Goal: Information Seeking & Learning: Learn about a topic

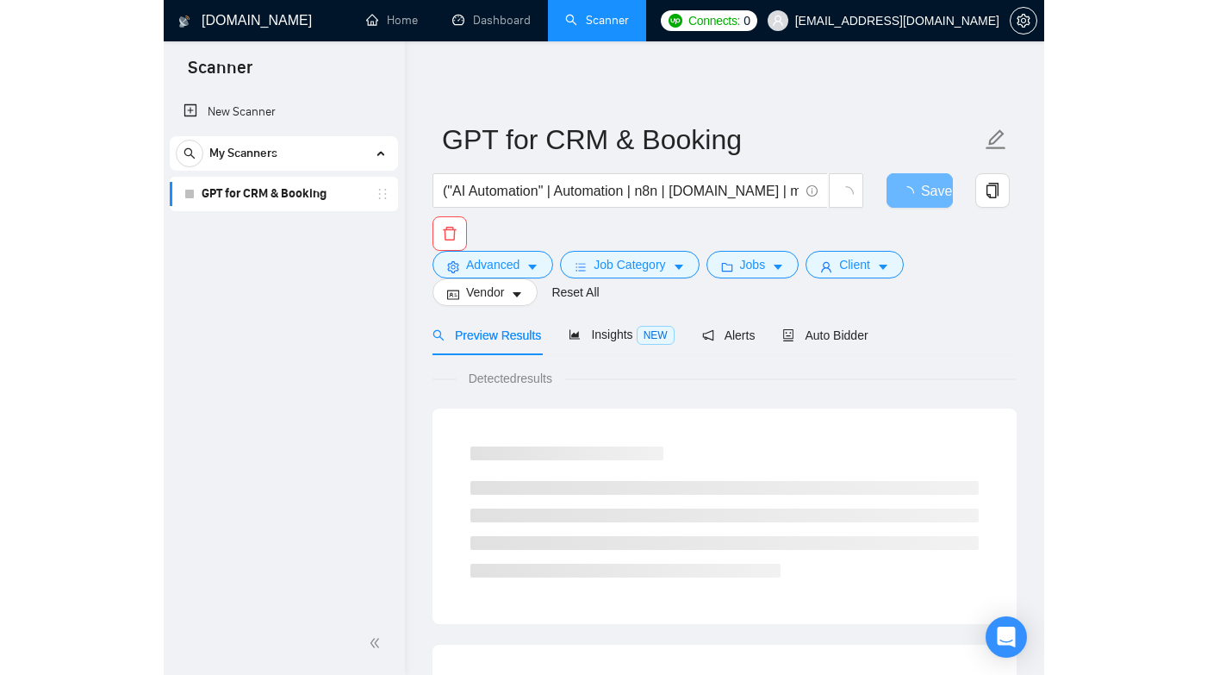
scroll to position [1026, 0]
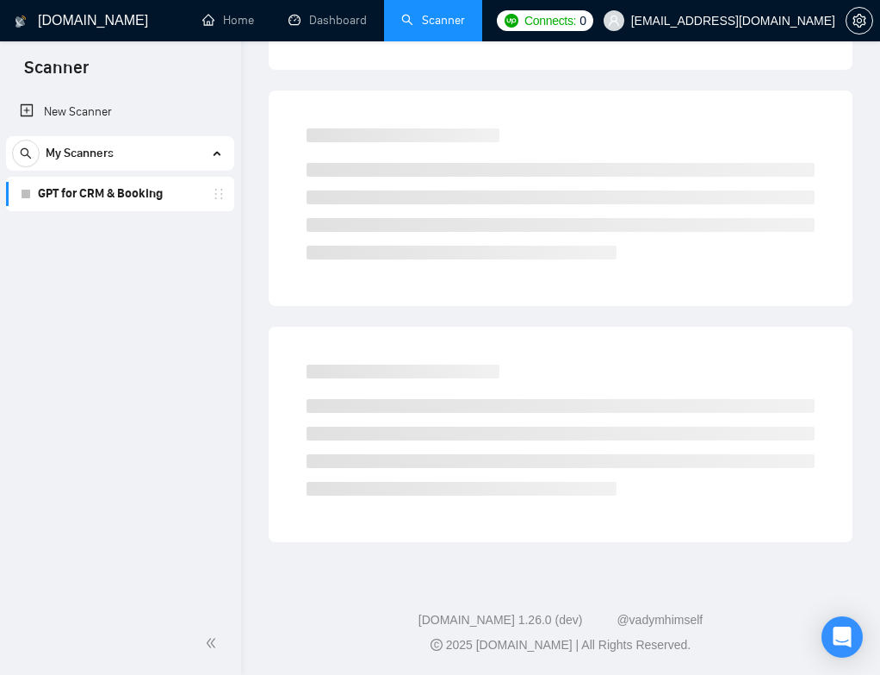
click at [488, 35] on ul "Home Dashboard Scanner" at bounding box center [333, 20] width 309 height 41
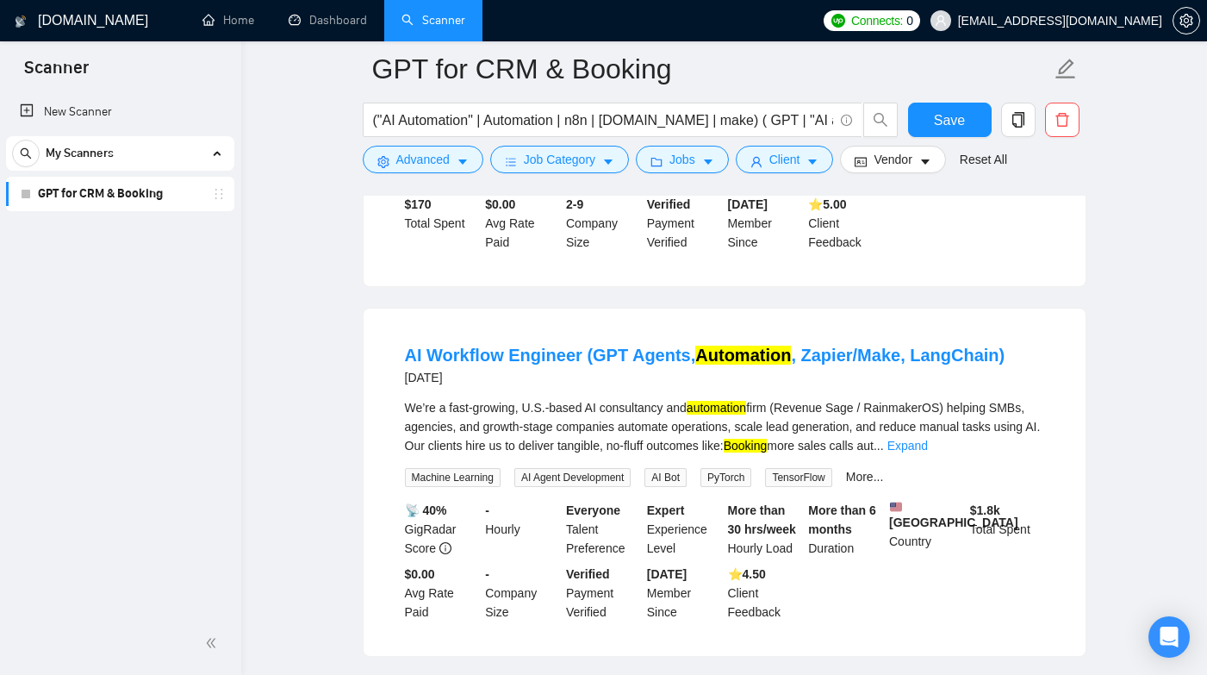
scroll to position [1655, 0]
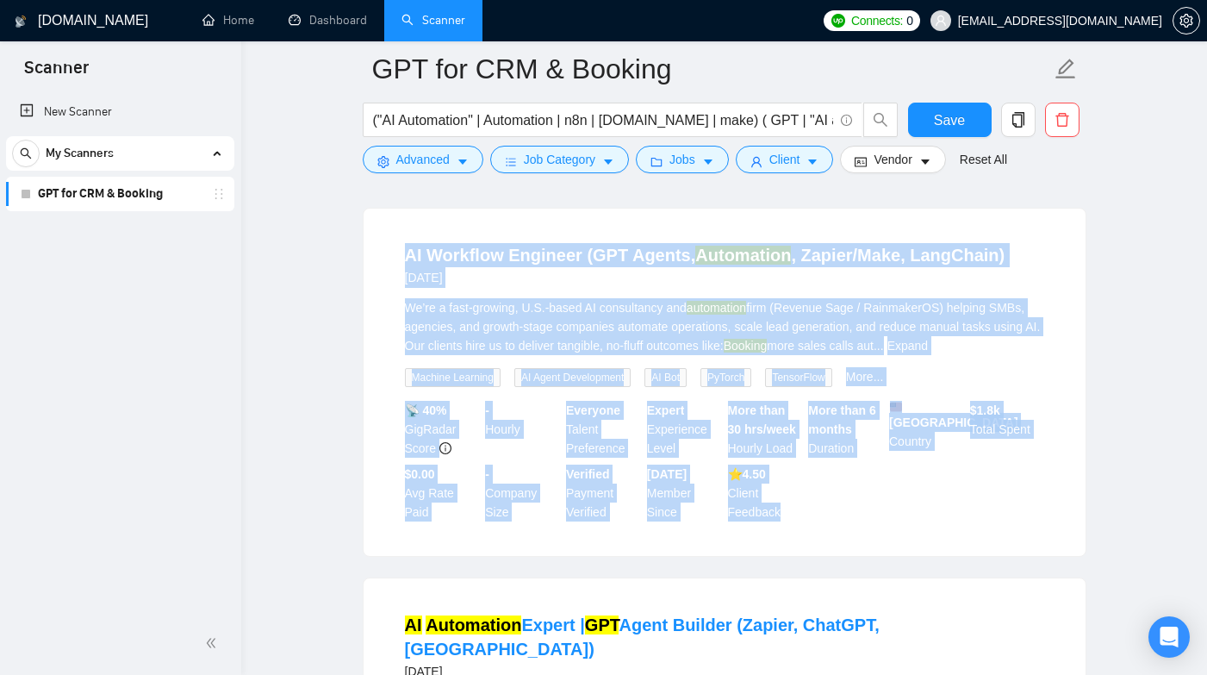
drag, startPoint x: 355, startPoint y: 237, endPoint x: 836, endPoint y: 523, distance: 559.3
click at [867, 559] on main "GPT for CRM & Booking ("AI Automation" | Automation | n8n | [DOMAIN_NAME] | mak…" at bounding box center [724, 461] width 911 height 4094
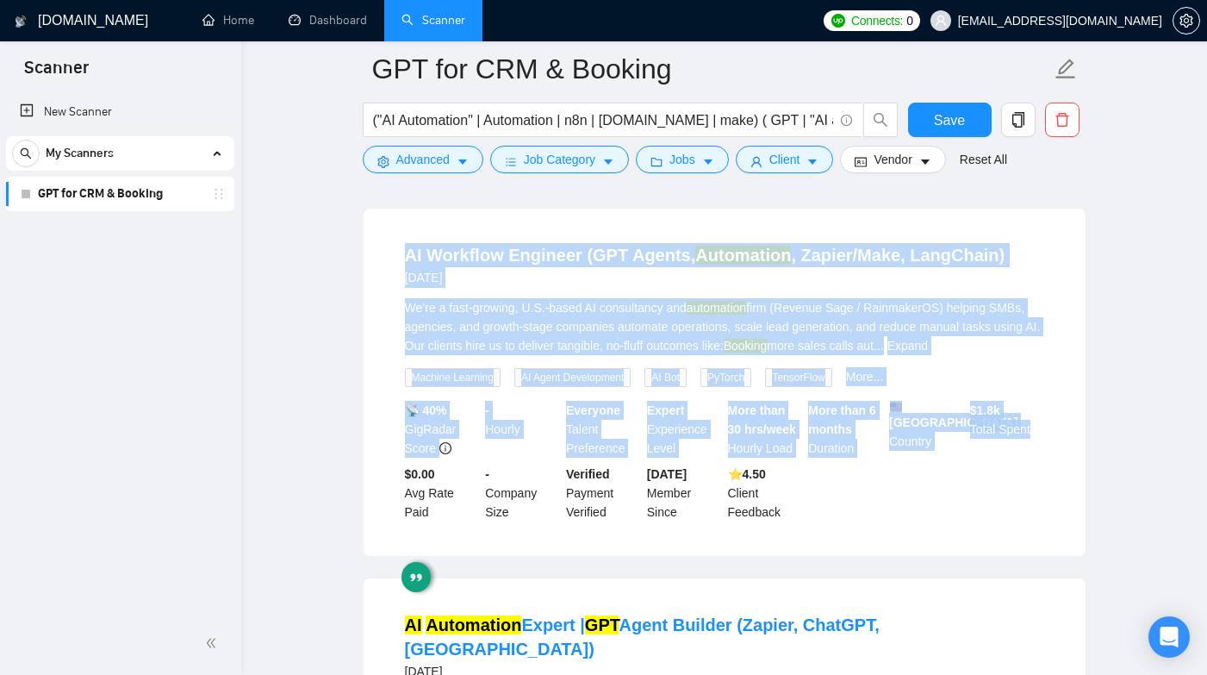
drag, startPoint x: 1065, startPoint y: 548, endPoint x: 950, endPoint y: 197, distance: 368.9
click at [880, 197] on ul "Retell AI | Voice agent integration with CRM/Google [DATE] I have created an AI…" at bounding box center [725, 585] width 724 height 3761
drag, startPoint x: 921, startPoint y: 232, endPoint x: 1006, endPoint y: 518, distance: 298.4
click at [880, 518] on div "AI Workflow Engineer (GPT Agents, Automation , Zapier/Make, LangChain) [DATE] W…" at bounding box center [725, 381] width 722 height 347
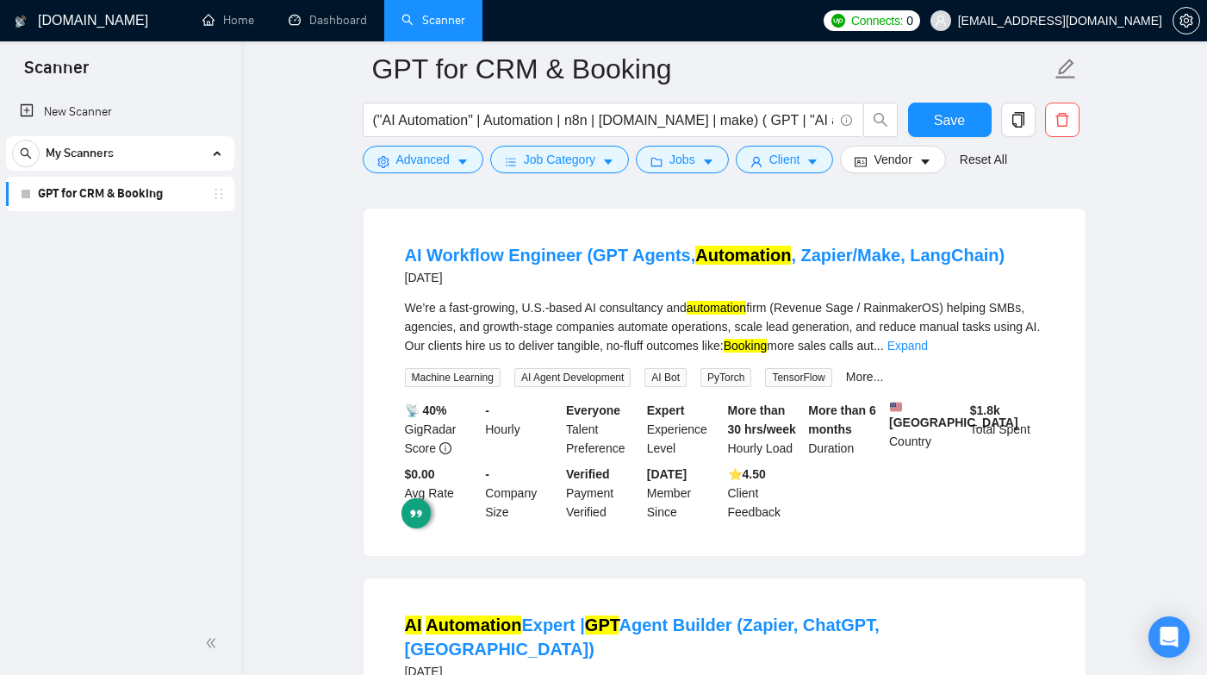
click at [880, 339] on main "GPT for CRM & Booking ("AI Automation" | Automation | n8n | [DOMAIN_NAME] | mak…" at bounding box center [724, 461] width 911 height 4094
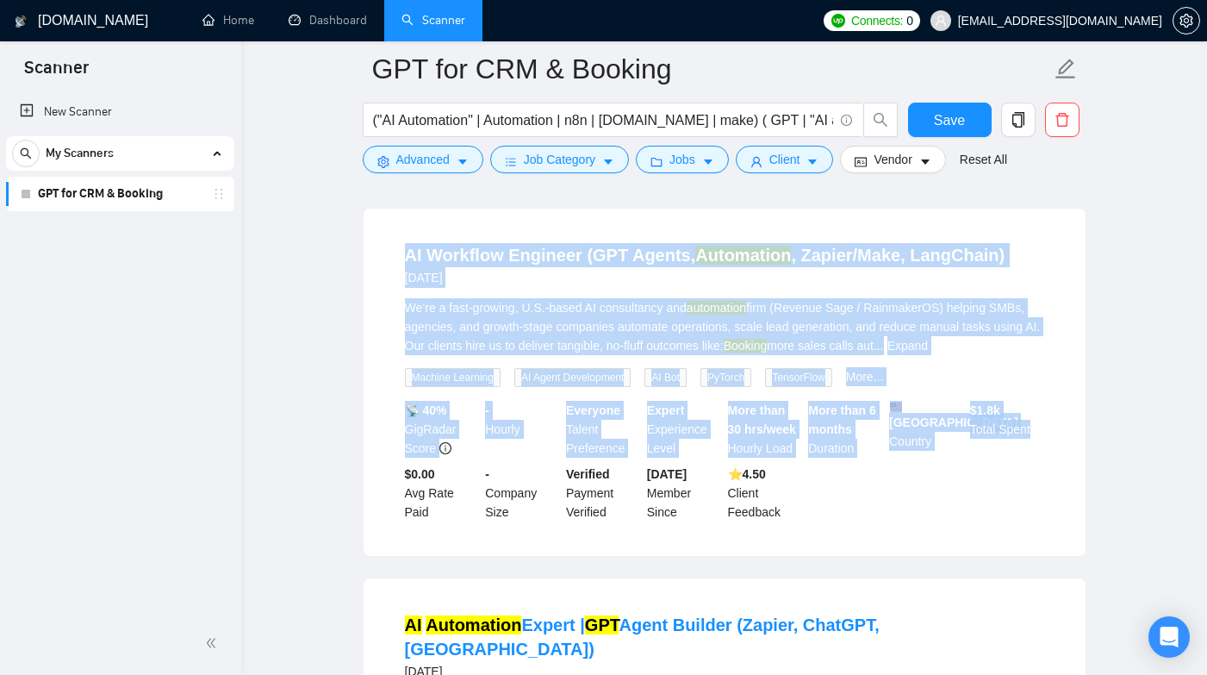
drag, startPoint x: 917, startPoint y: 233, endPoint x: 965, endPoint y: 484, distance: 255.1
click at [880, 484] on ul "Retell AI | Voice agent integration with CRM/Google [DATE] I have created an AI…" at bounding box center [725, 585] width 724 height 3761
drag, startPoint x: 955, startPoint y: 541, endPoint x: 1011, endPoint y: 233, distance: 312.6
click at [880, 233] on div "AI Workflow Engineer (GPT Agents, Automation , Zapier/Make, LangChain) [DATE] W…" at bounding box center [725, 381] width 722 height 347
drag, startPoint x: 961, startPoint y: 228, endPoint x: 1073, endPoint y: 541, distance: 331.9
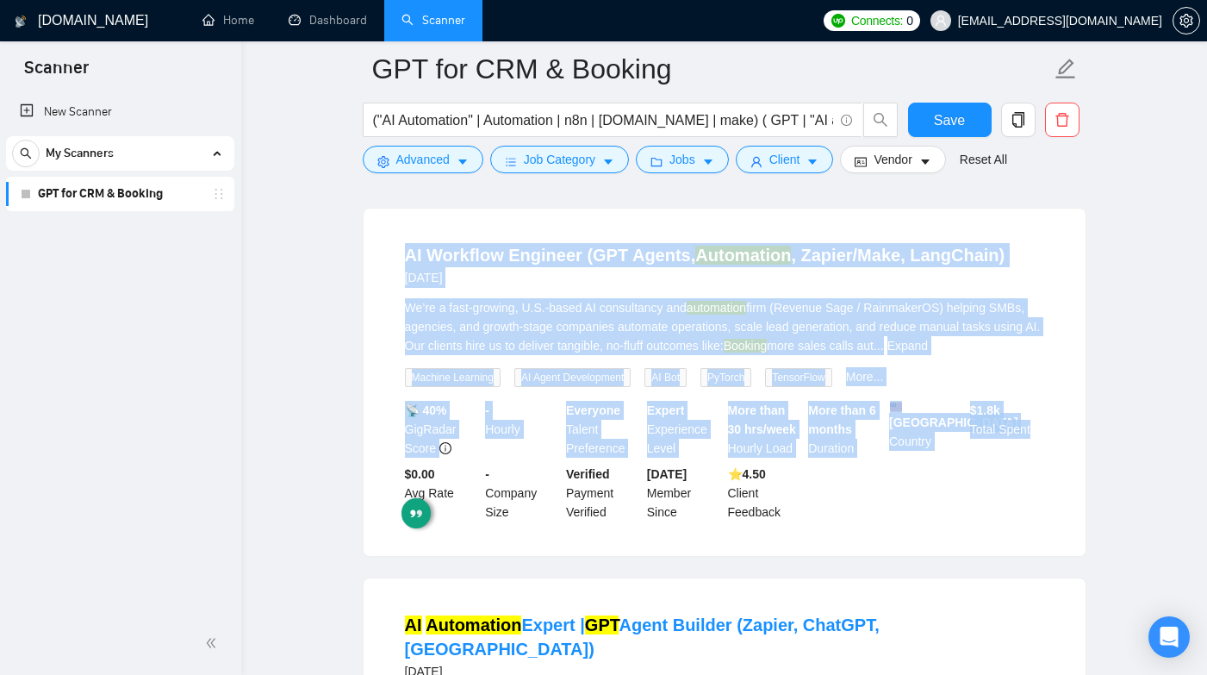
click at [880, 539] on ul "Retell AI | Voice agent integration with CRM/Google [DATE] I have created an AI…" at bounding box center [725, 585] width 724 height 3761
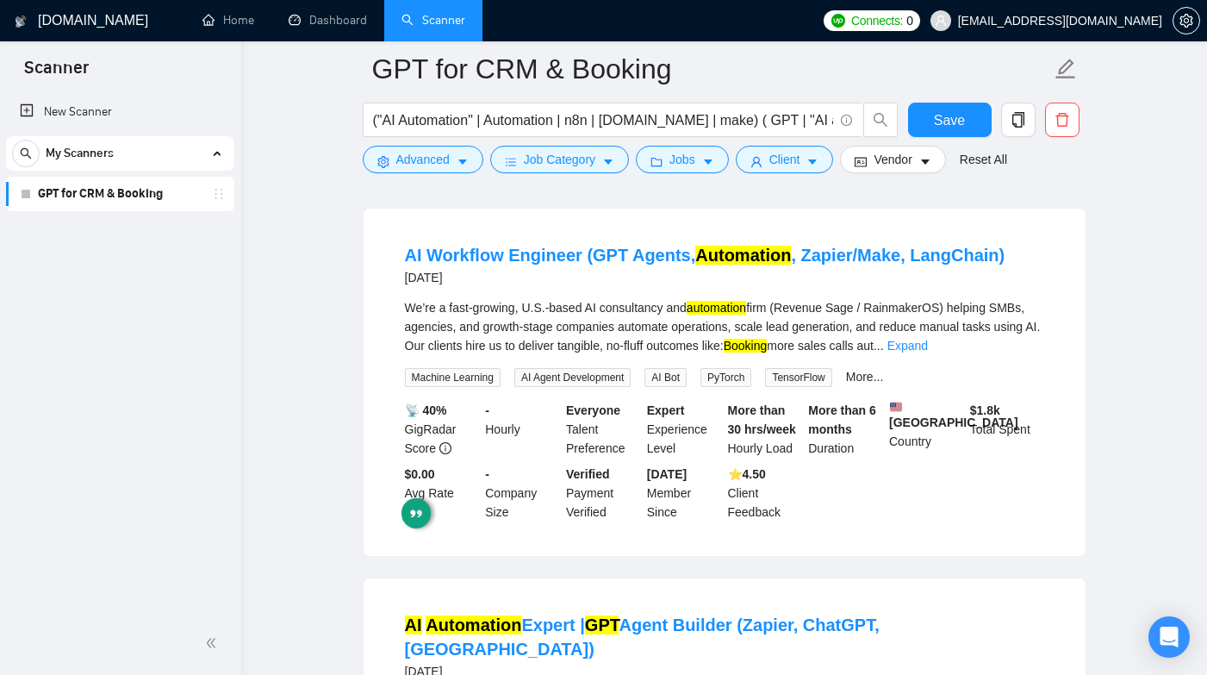
click at [880, 532] on li "AI Workflow Engineer (GPT Agents, Automation , Zapier/Make, LangChain) [DATE] W…" at bounding box center [724, 382] width 681 height 306
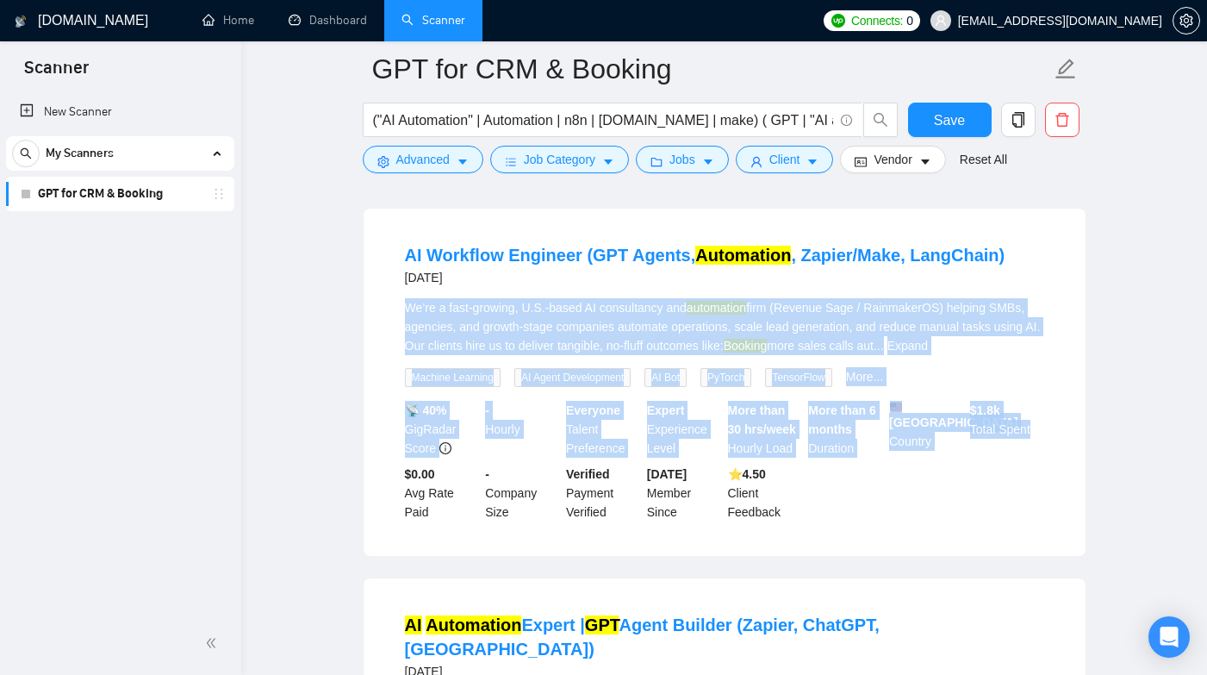
drag, startPoint x: 1054, startPoint y: 532, endPoint x: 1069, endPoint y: 234, distance: 297.6
click at [880, 234] on div "AI Workflow Engineer (GPT Agents, Automation , Zapier/Make, LangChain) [DATE] W…" at bounding box center [725, 381] width 722 height 347
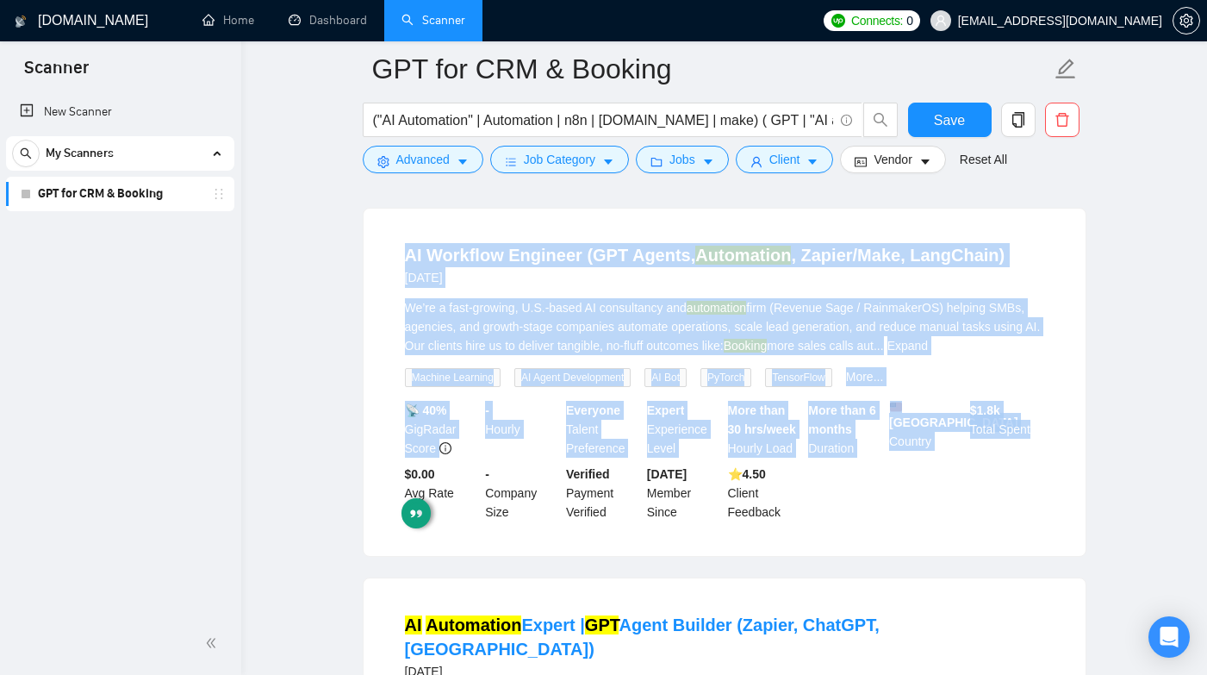
drag, startPoint x: 1008, startPoint y: 250, endPoint x: 1090, endPoint y: 561, distance: 321.6
click at [880, 561] on main "GPT for CRM & Booking ("AI Automation" | Automation | n8n | [DOMAIN_NAME] | mak…" at bounding box center [724, 461] width 911 height 4094
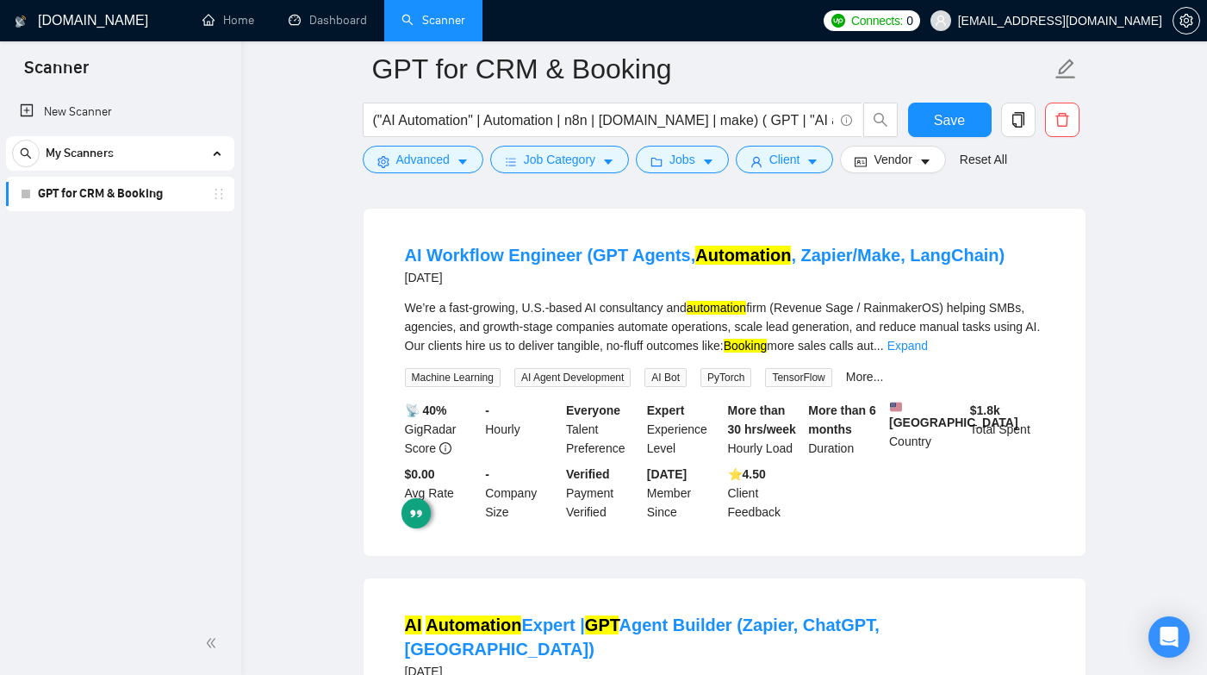
click at [880, 532] on main "GPT for CRM & Booking ("AI Automation" | Automation | n8n | [DOMAIN_NAME] | mak…" at bounding box center [724, 461] width 911 height 4094
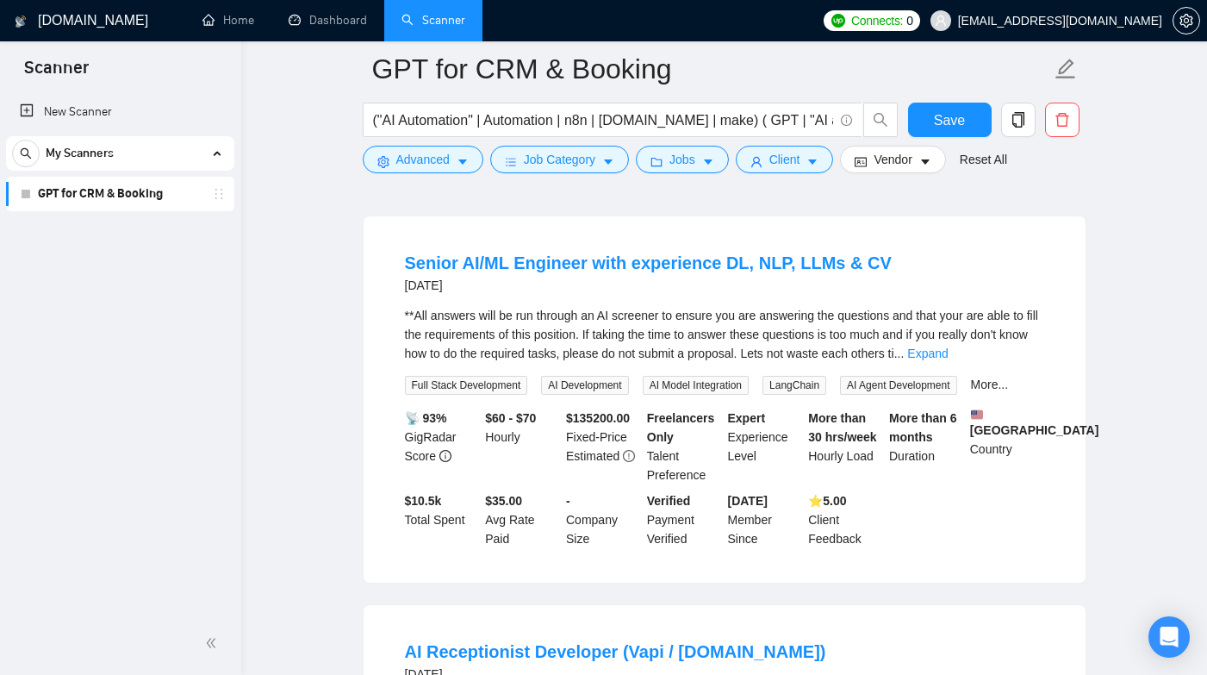
scroll to position [2415, 0]
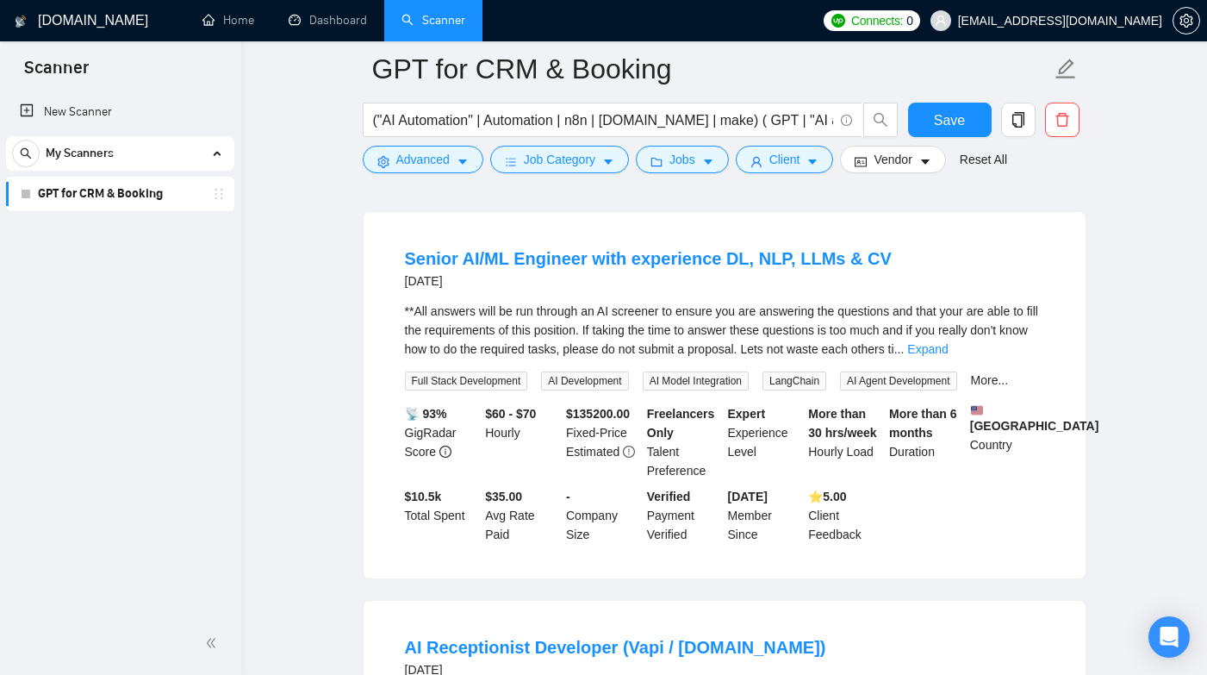
click at [380, 466] on div "Senior AI/ML Engineer with experience DL, NLP, LLMs & CV [DATE] **All answers w…" at bounding box center [725, 395] width 722 height 366
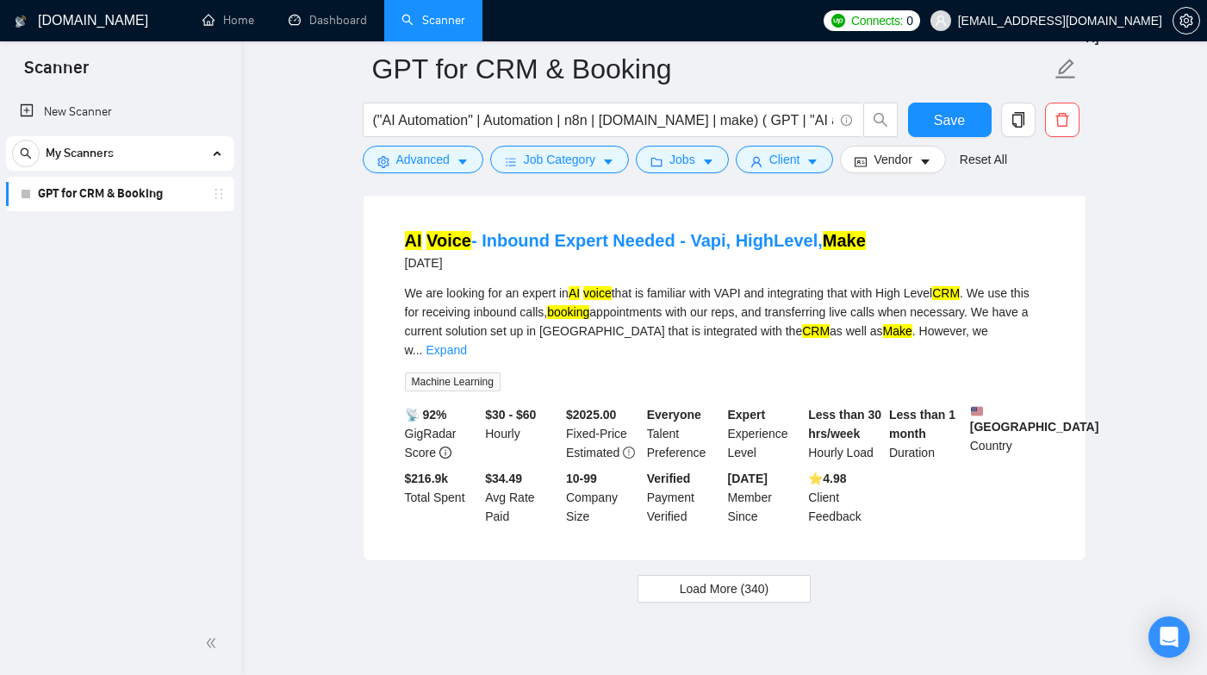
scroll to position [3558, 0]
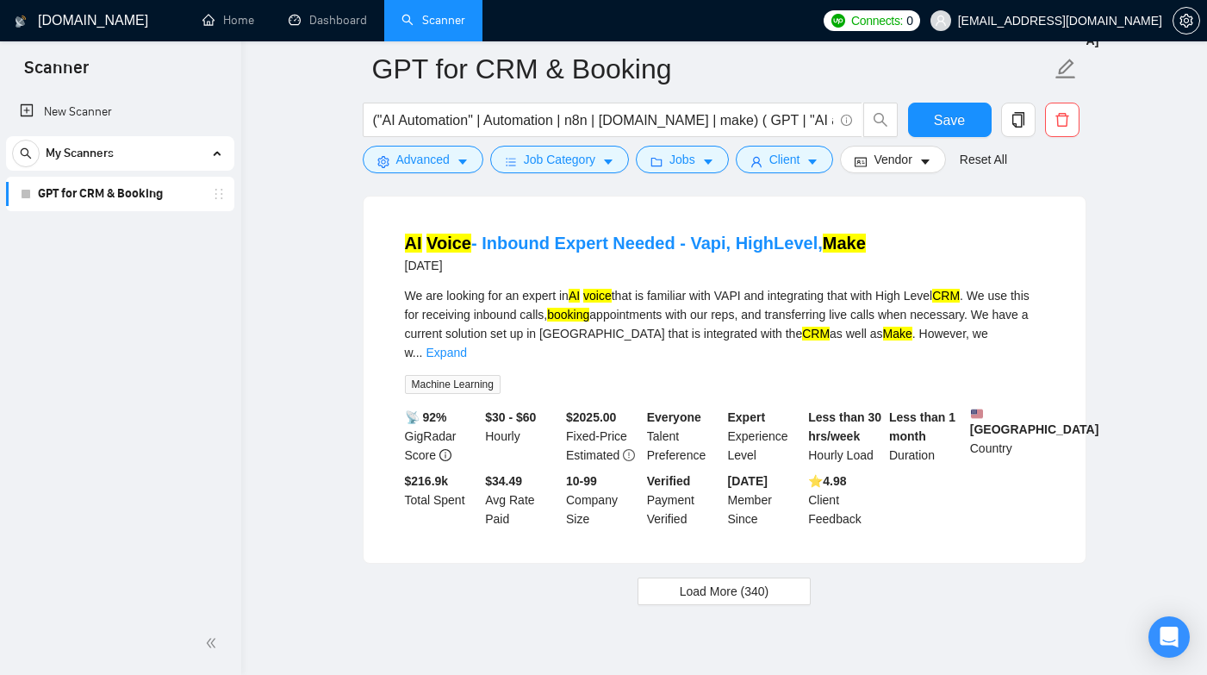
click at [867, 605] on div "Load More (340)" at bounding box center [725, 591] width 724 height 28
drag, startPoint x: 774, startPoint y: 600, endPoint x: 818, endPoint y: 584, distance: 46.6
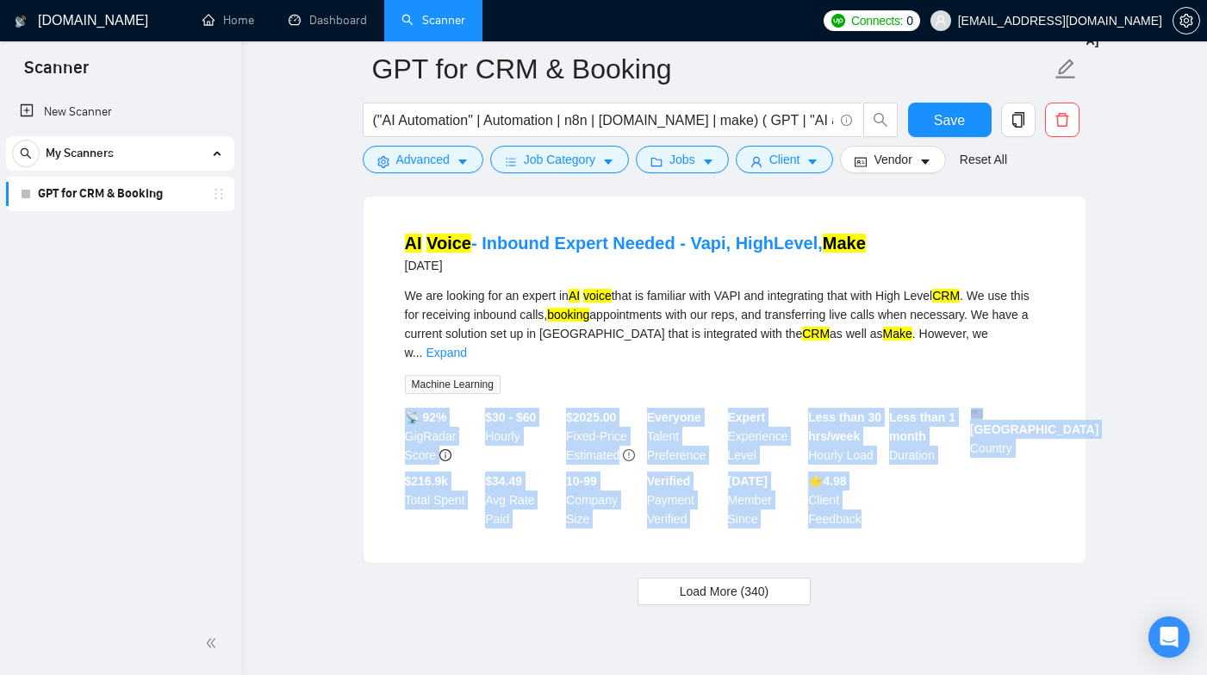
drag, startPoint x: 880, startPoint y: 573, endPoint x: 873, endPoint y: 380, distance: 193.1
click at [873, 382] on div "AI Voice - Inbound Expert Needed - Vapi, HighLevel, Make [DATE] We are looking …" at bounding box center [725, 379] width 722 height 366
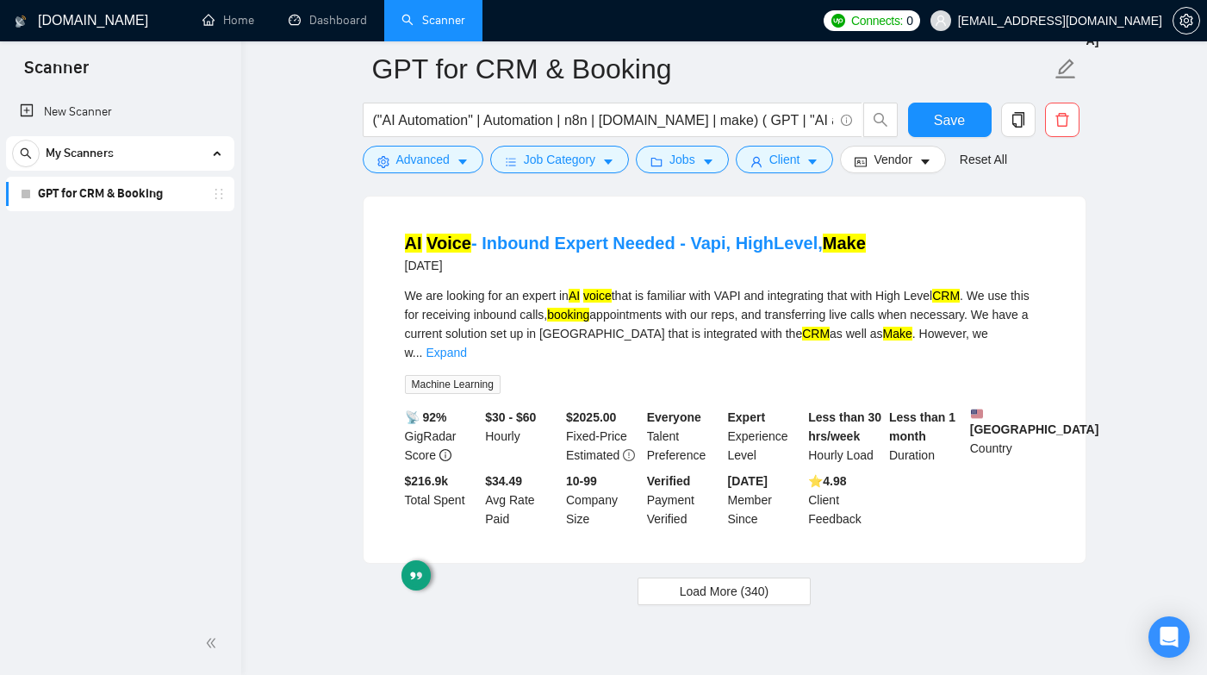
click at [880, 329] on div "We are looking for an expert in AI voice that is familiar with VAPI and integra…" at bounding box center [724, 324] width 639 height 76
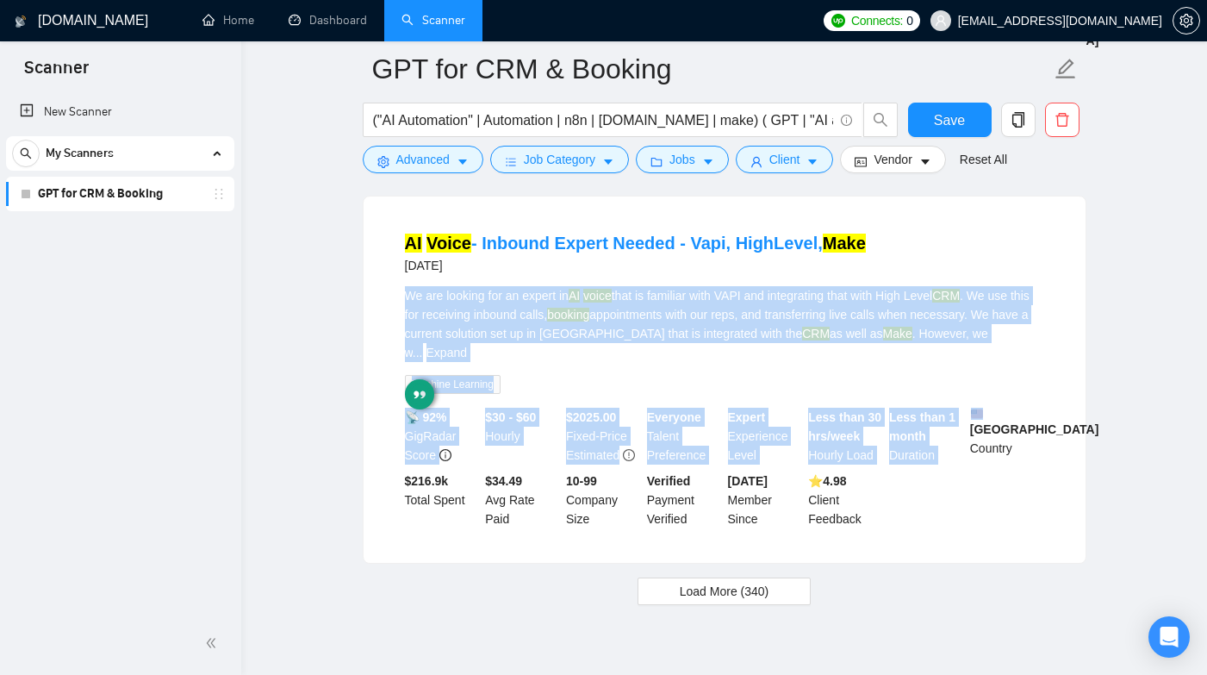
drag, startPoint x: 898, startPoint y: 329, endPoint x: 900, endPoint y: 571, distance: 242.1
click at [880, 542] on li "AI Voice - Inbound Expert Needed - Vapi, HighLevel, Make [DATE] We are looking …" at bounding box center [724, 379] width 681 height 325
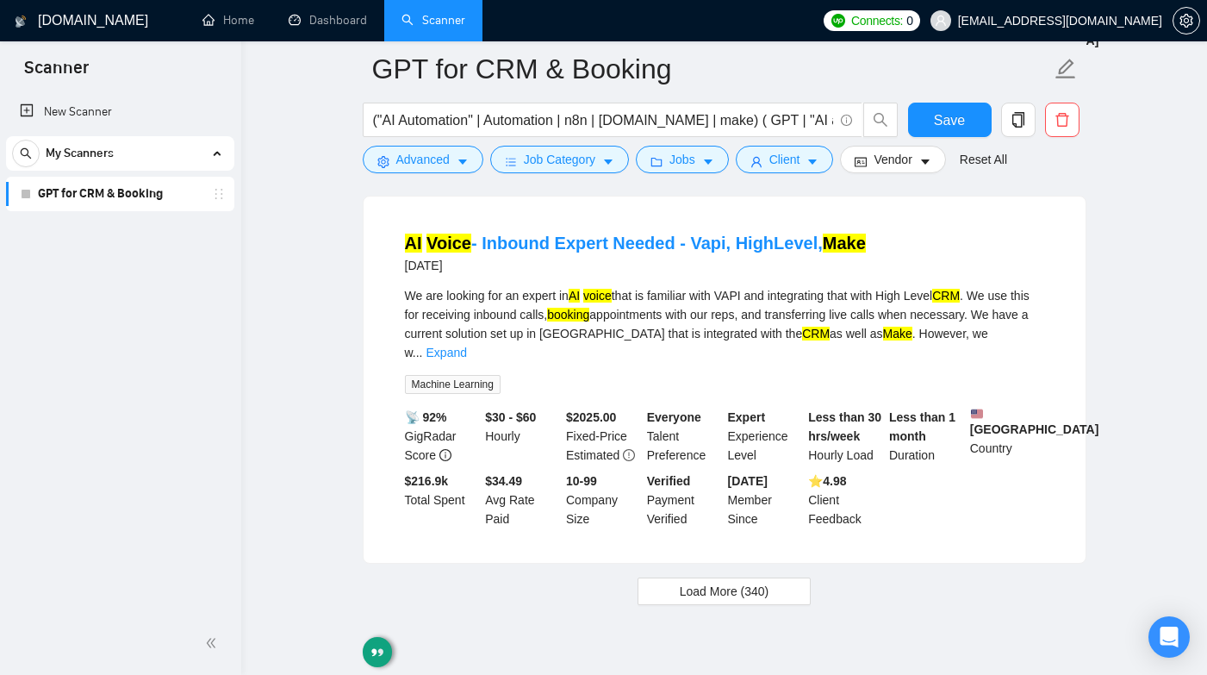
click at [880, 563] on div "AI Voice - Inbound Expert Needed - Vapi, HighLevel, Make [DATE] We are looking …" at bounding box center [725, 379] width 722 height 366
click at [758, 600] on span "Load More (340)" at bounding box center [725, 590] width 90 height 19
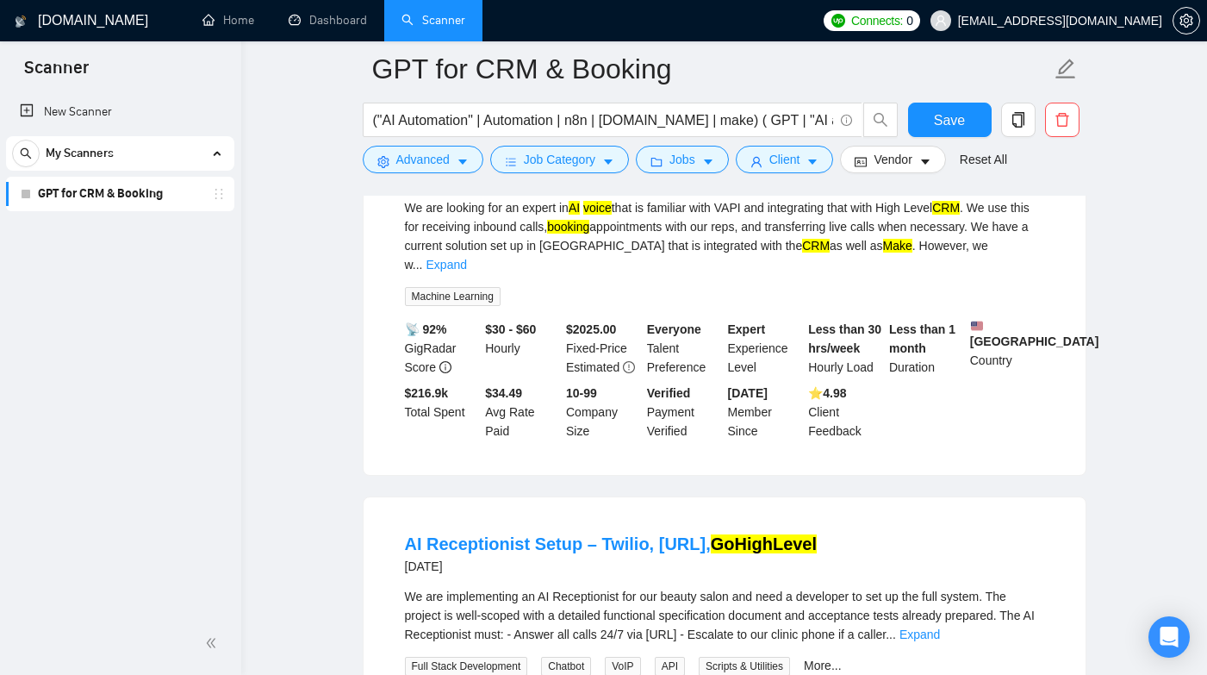
click at [681, 264] on div "We are looking for an expert in AI voice that is familiar with VAPI and integra…" at bounding box center [724, 236] width 639 height 76
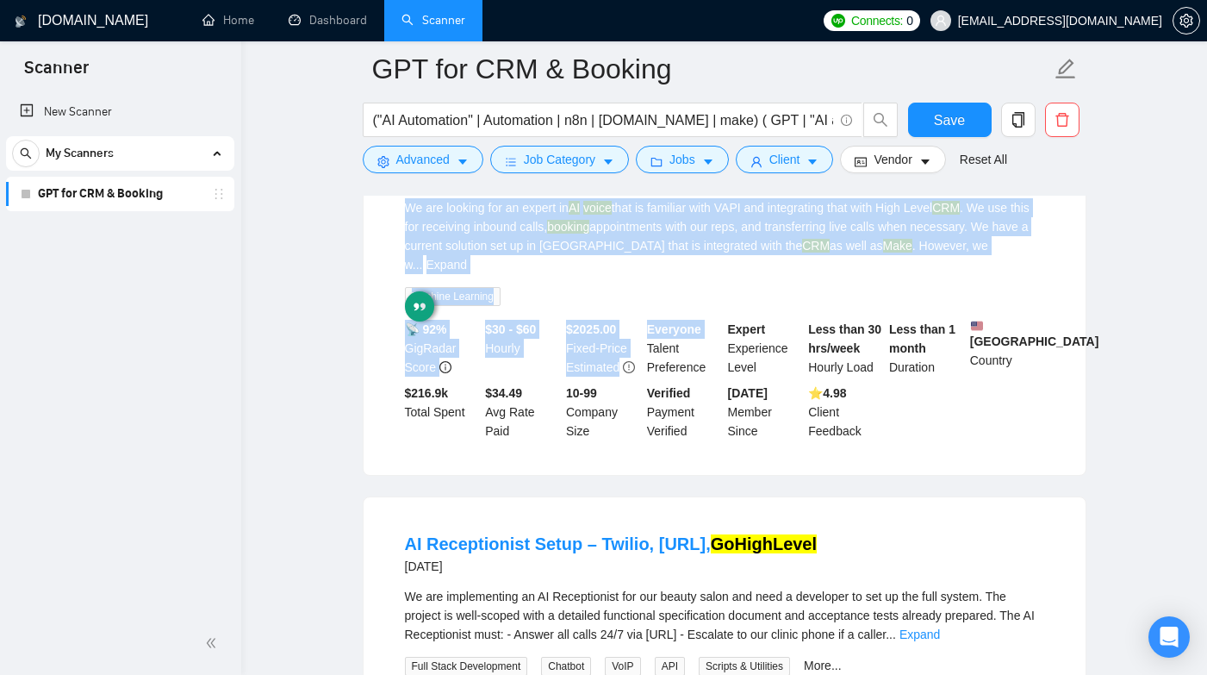
drag, startPoint x: 681, startPoint y: 264, endPoint x: 683, endPoint y: 375, distance: 111.2
click at [683, 375] on li "AI Voice - Inbound Expert Needed - Vapi, HighLevel, Make [DATE] We are looking …" at bounding box center [724, 291] width 681 height 325
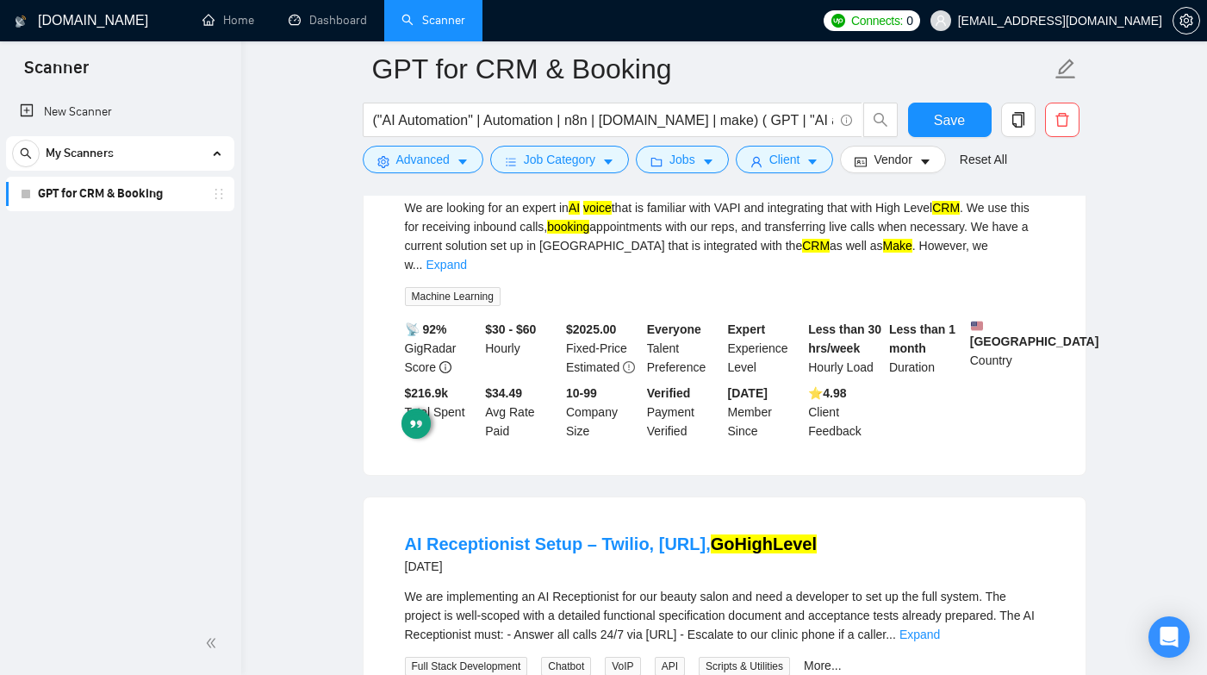
click at [668, 246] on div "We are looking for an expert in AI voice that is familiar with VAPI and integra…" at bounding box center [724, 236] width 639 height 76
click at [632, 235] on div "We are looking for an expert in AI voice that is familiar with VAPI and integra…" at bounding box center [724, 236] width 639 height 76
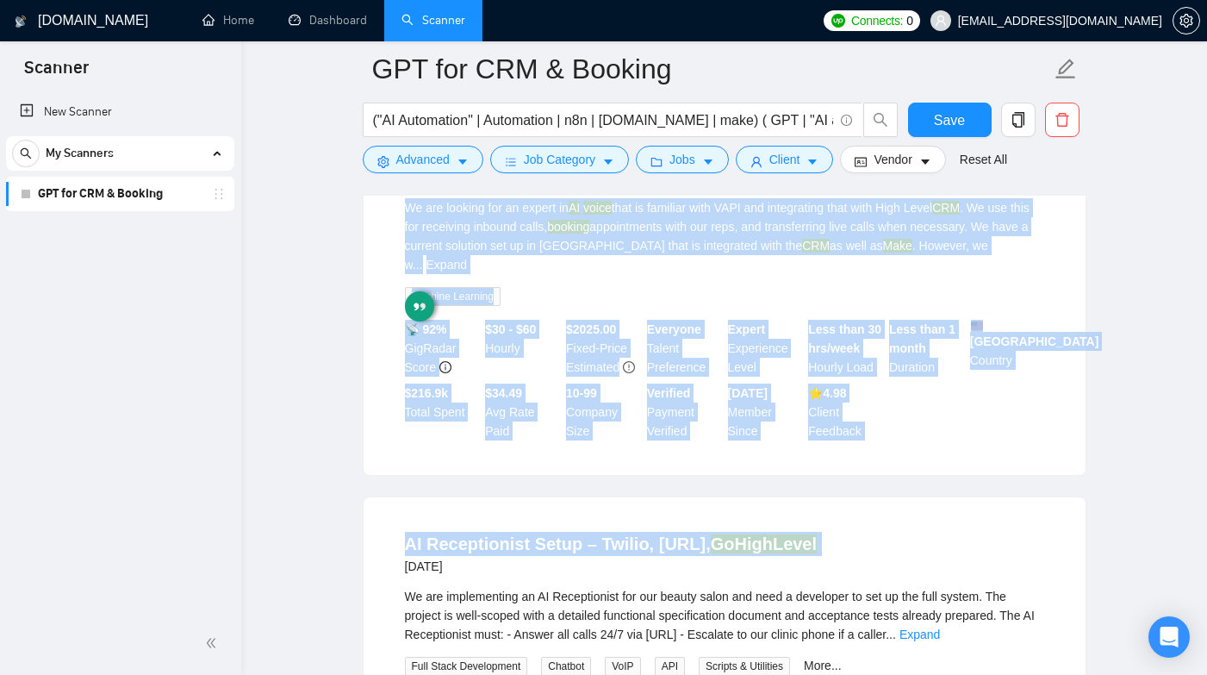
drag, startPoint x: 632, startPoint y: 235, endPoint x: 631, endPoint y: 549, distance: 313.6
click at [633, 550] on ul "Retell AI | Voice agent integration with CRM/Google [DATE] I have created an AI…" at bounding box center [725, 488] width 724 height 7548
click at [631, 549] on li "AI Receptionist Setup – Twilio, [URL], GoHighLevel [DATE] We are implementing a…" at bounding box center [724, 671] width 681 height 306
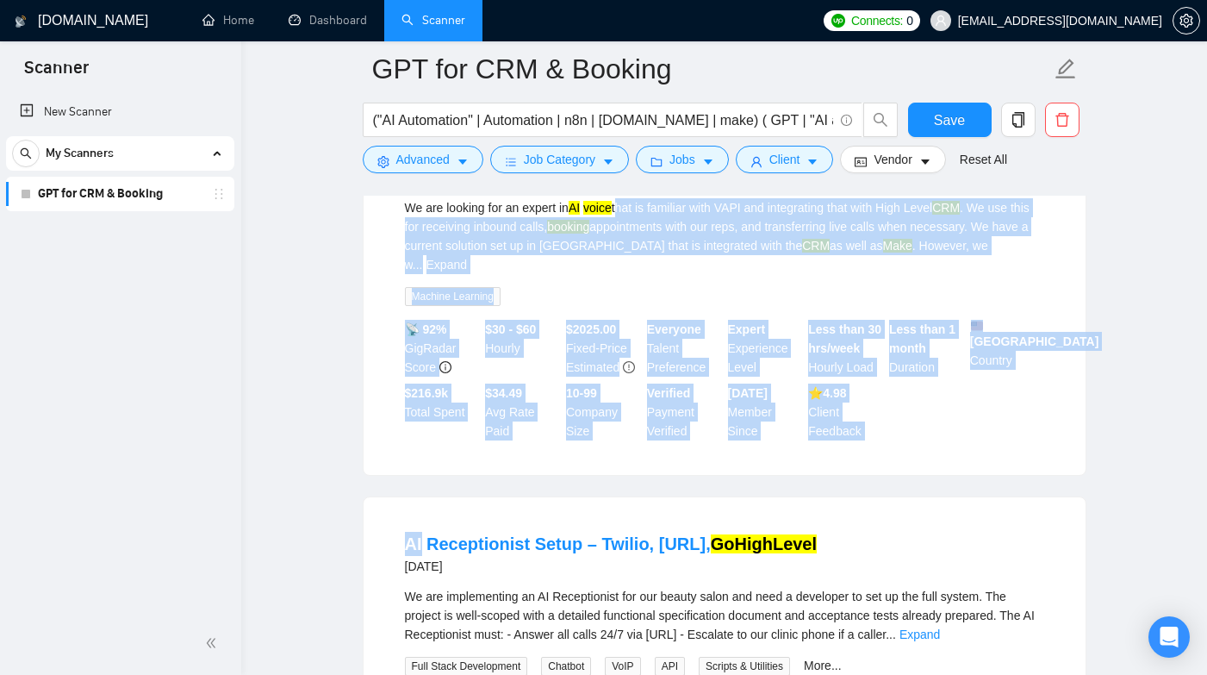
drag, startPoint x: 631, startPoint y: 549, endPoint x: 643, endPoint y: 225, distance: 324.1
click at [643, 225] on ul "Retell AI | Voice agent integration with CRM/Google [DATE] I have created an AI…" at bounding box center [725, 488] width 724 height 7548
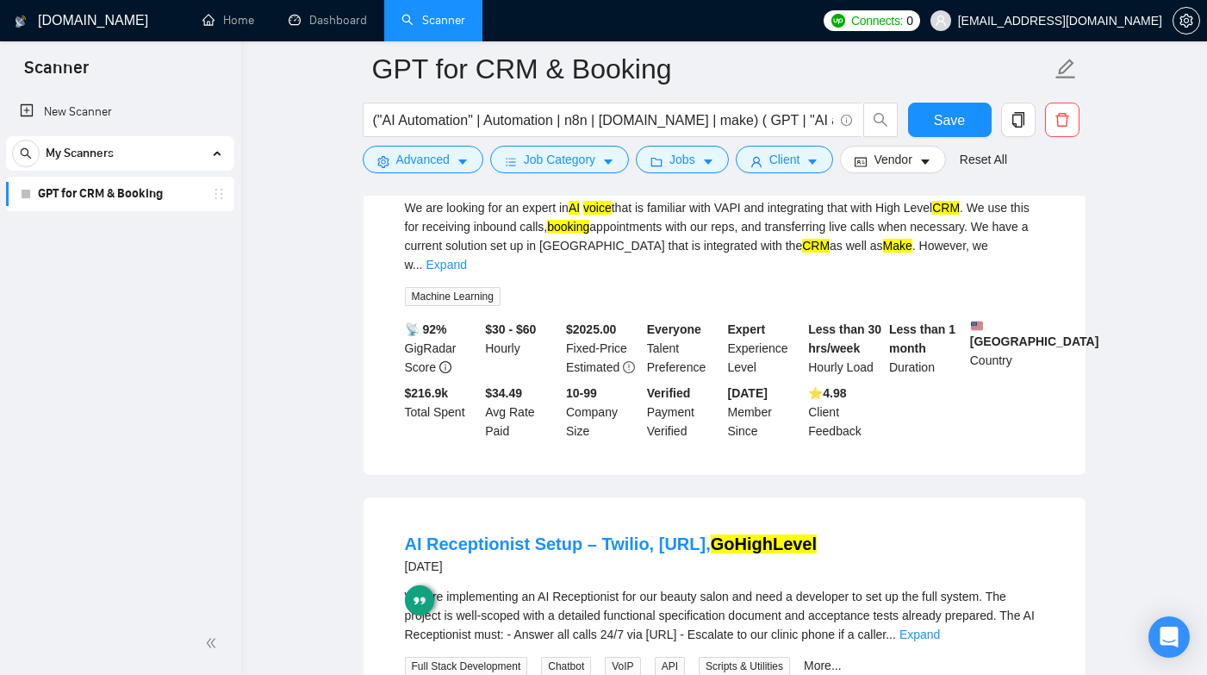
click at [634, 226] on li "AI Voice - Inbound Expert Needed - Vapi, HighLevel, Make [DATE] We are looking …" at bounding box center [724, 291] width 681 height 325
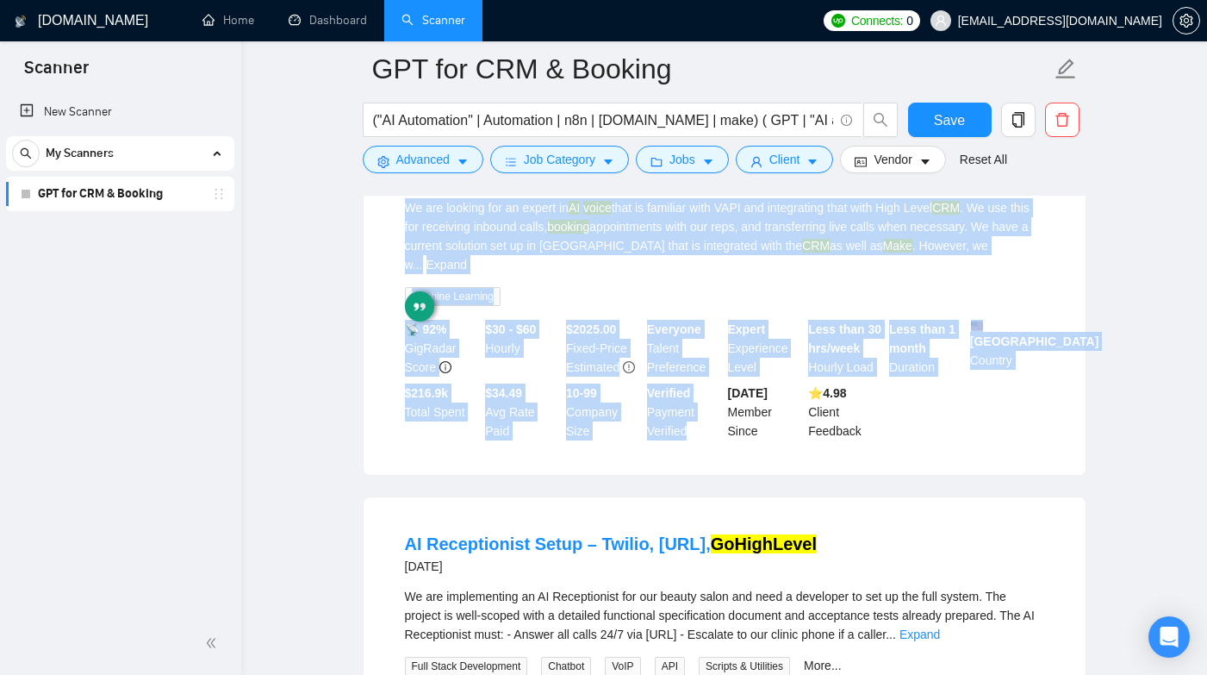
drag, startPoint x: 634, startPoint y: 226, endPoint x: 703, endPoint y: 551, distance: 332.8
click at [700, 547] on ul "Retell AI | Voice agent integration with CRM/Google [DATE] I have created an AI…" at bounding box center [725, 488] width 724 height 7548
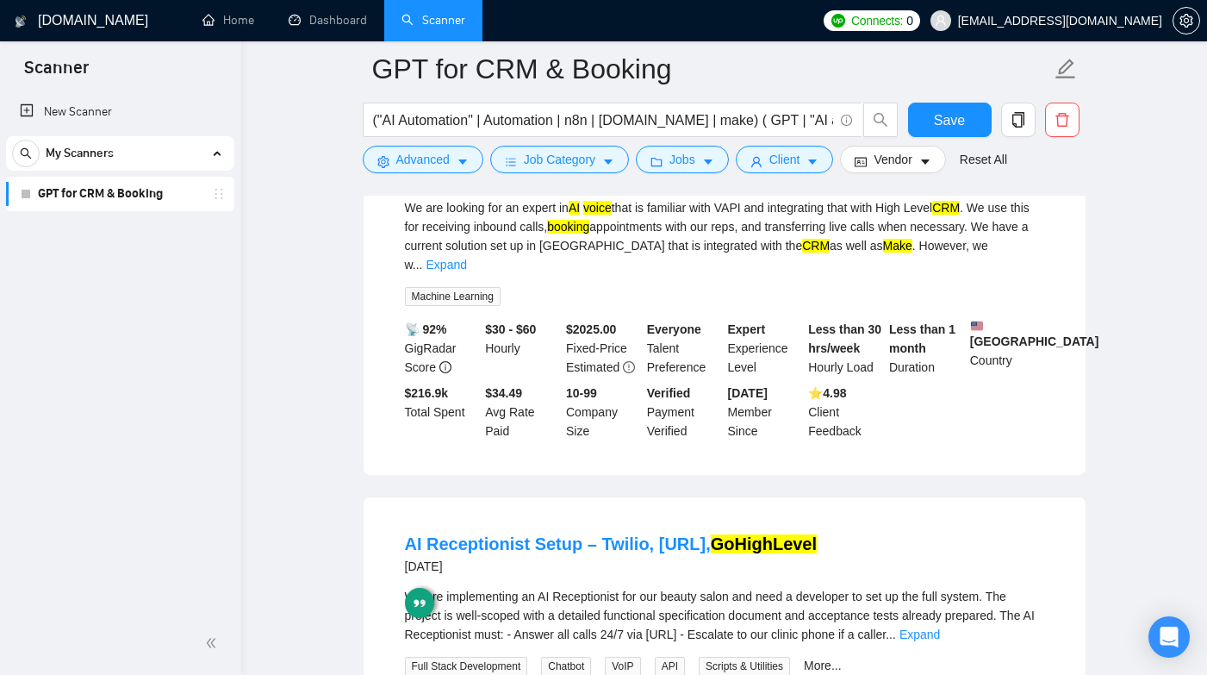
click at [697, 521] on div "AI Receptionist Setup – Twilio, [URL], GoHighLevel [DATE] We are implementing a…" at bounding box center [725, 670] width 724 height 349
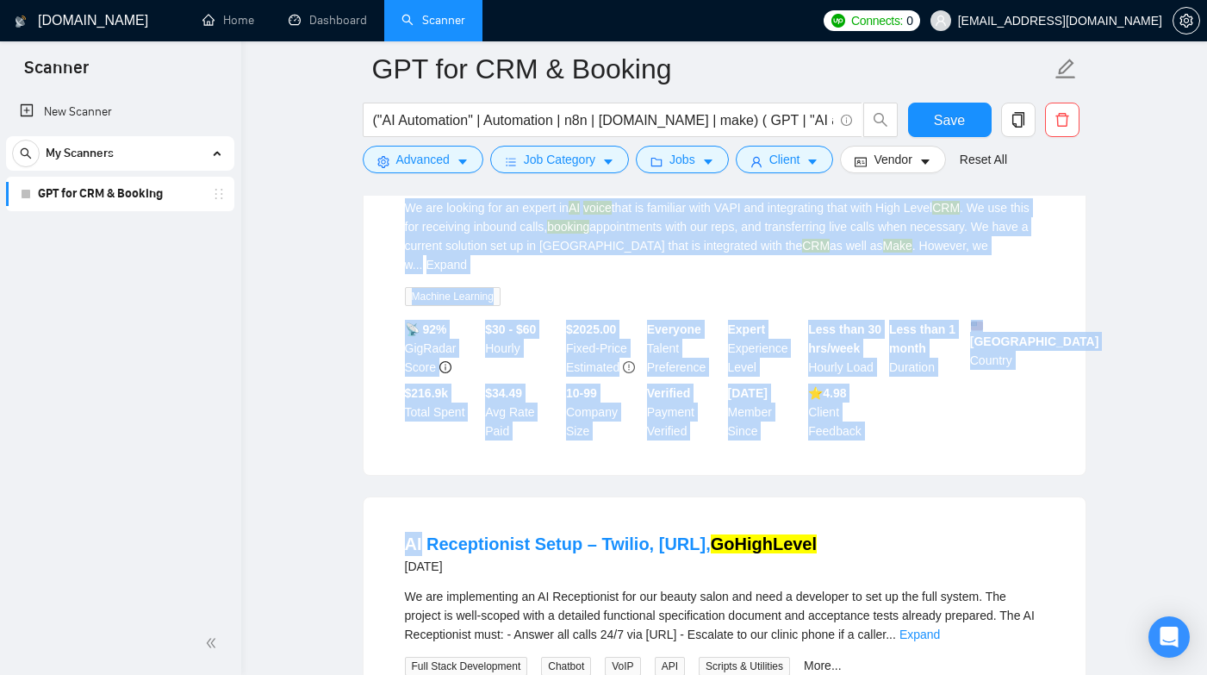
drag, startPoint x: 697, startPoint y: 521, endPoint x: 703, endPoint y: 187, distance: 334.3
click at [703, 187] on div "GPT for CRM & Booking ("AI Automation" | Automation | n8n | [DOMAIN_NAME] | mak…" at bounding box center [725, 363] width 724 height 7881
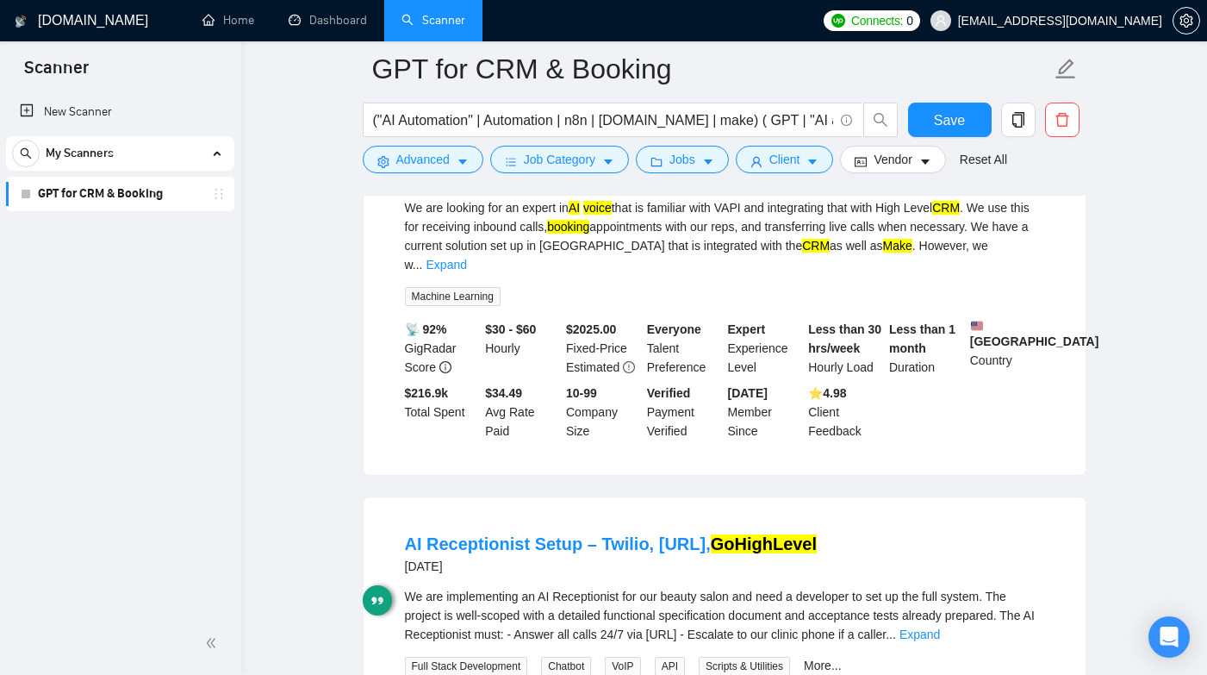
click at [652, 242] on div "We are looking for an expert in AI voice that is familiar with VAPI and integra…" at bounding box center [724, 236] width 639 height 76
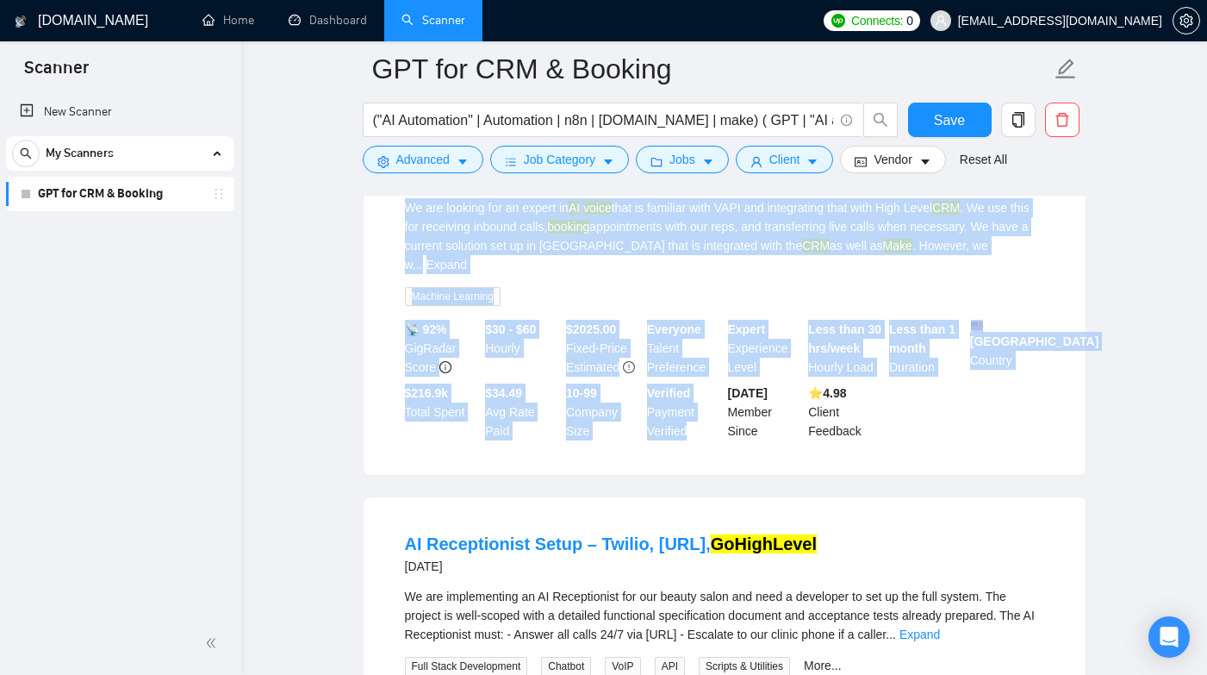
drag, startPoint x: 652, startPoint y: 242, endPoint x: 665, endPoint y: 494, distance: 251.9
click at [665, 475] on div "AI Voice - Inbound Expert Needed - Vapi, HighLevel, Make [DATE] We are looking …" at bounding box center [725, 292] width 722 height 366
